Goal: Information Seeking & Learning: Compare options

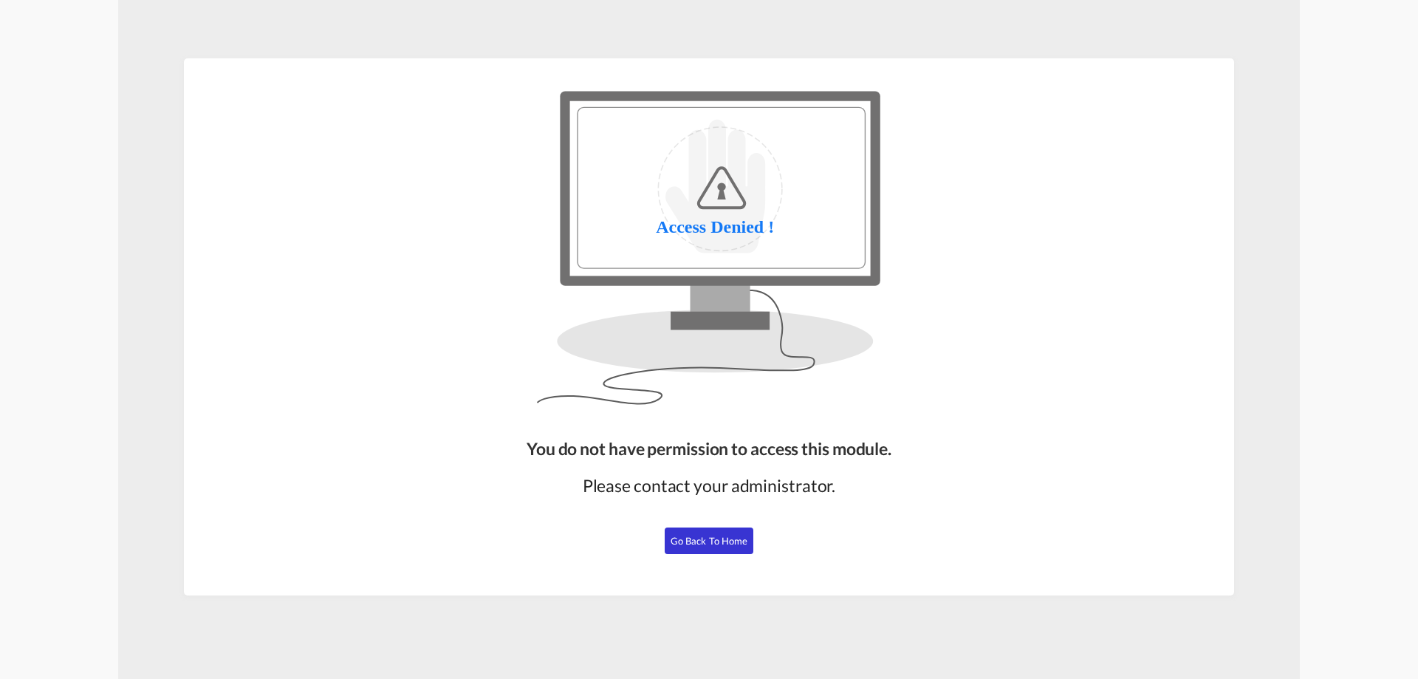
click at [691, 535] on span "Go Back to Home" at bounding box center [710, 541] width 78 height 12
